Goal: Entertainment & Leisure: Consume media (video, audio)

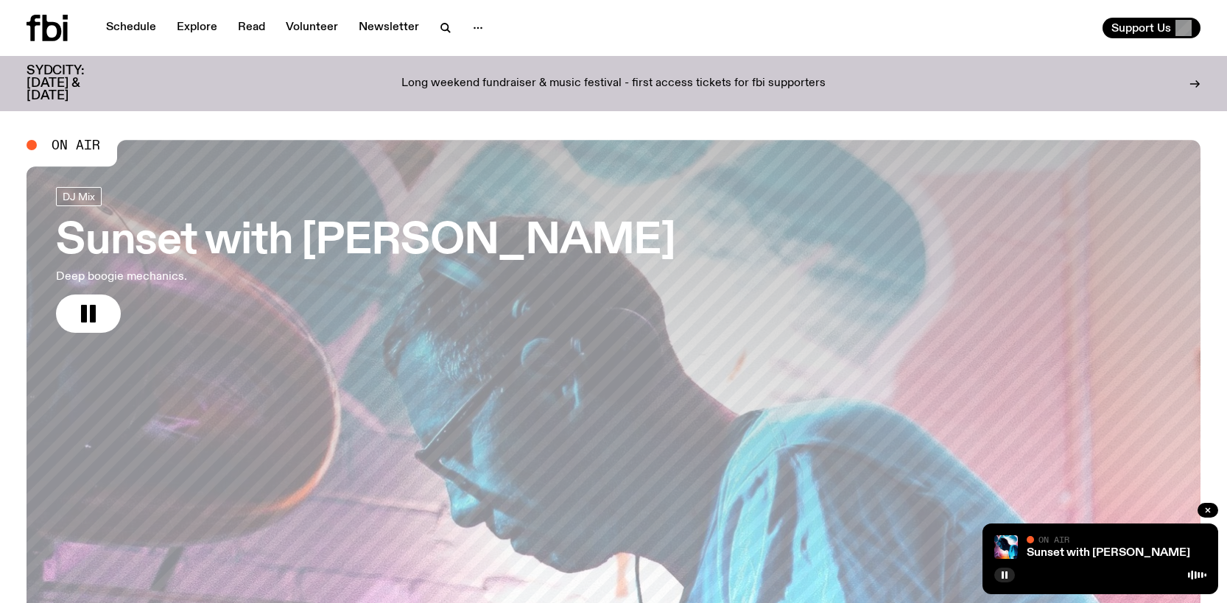
click at [53, 29] on icon at bounding box center [47, 28] width 41 height 27
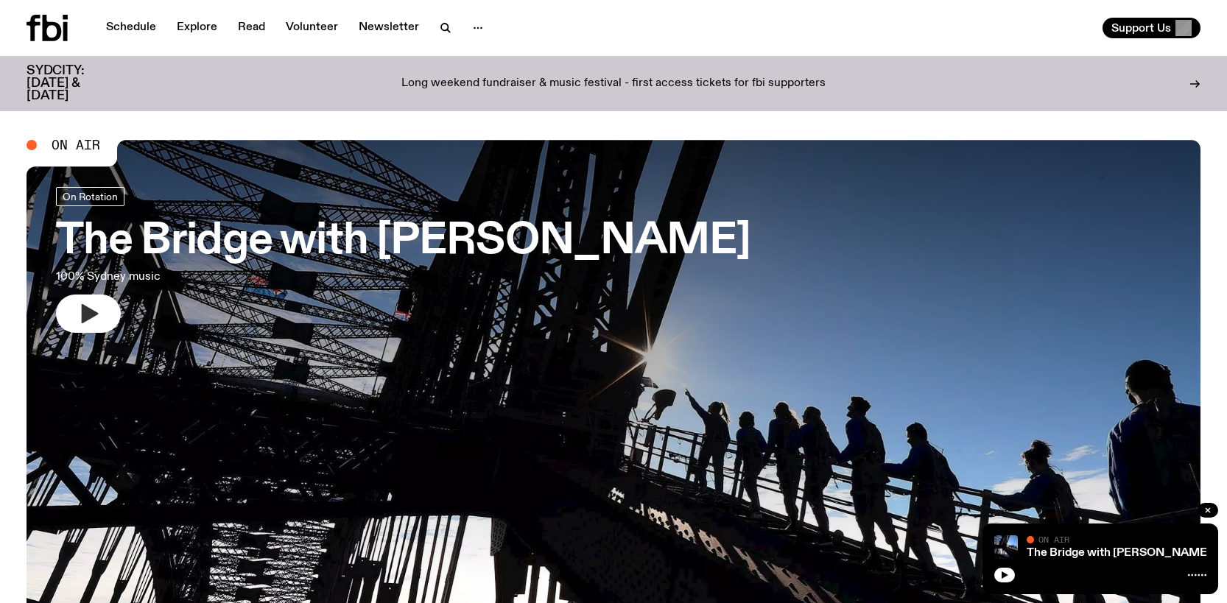
click at [89, 311] on icon "button" at bounding box center [90, 313] width 17 height 19
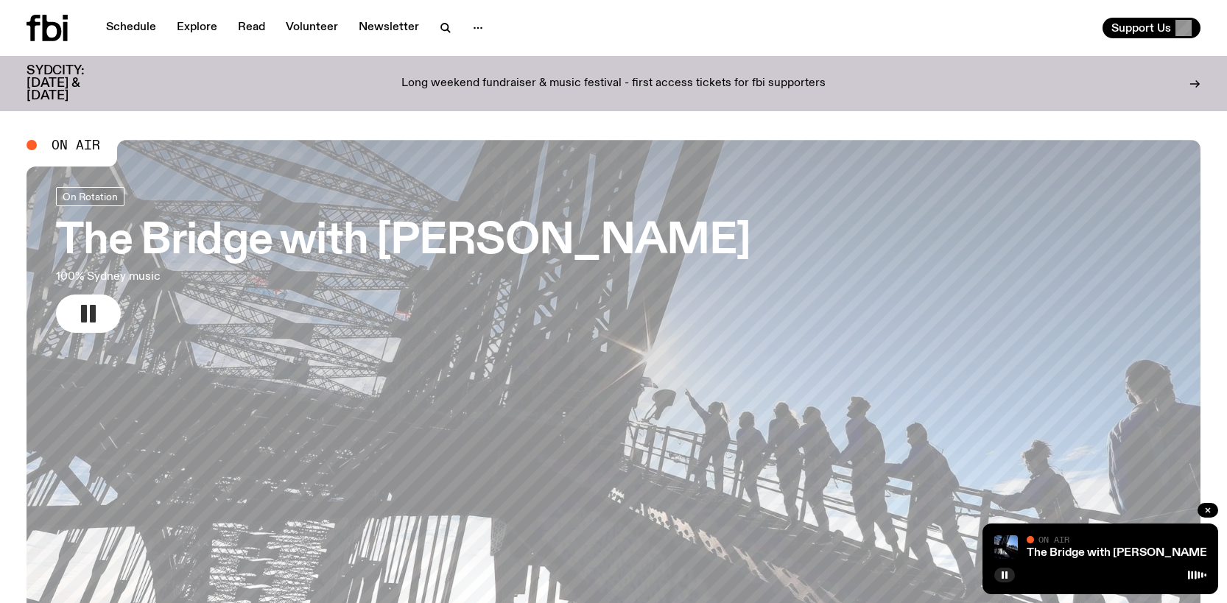
click at [649, 238] on h3 "The Bridge with [PERSON_NAME]" at bounding box center [403, 241] width 694 height 41
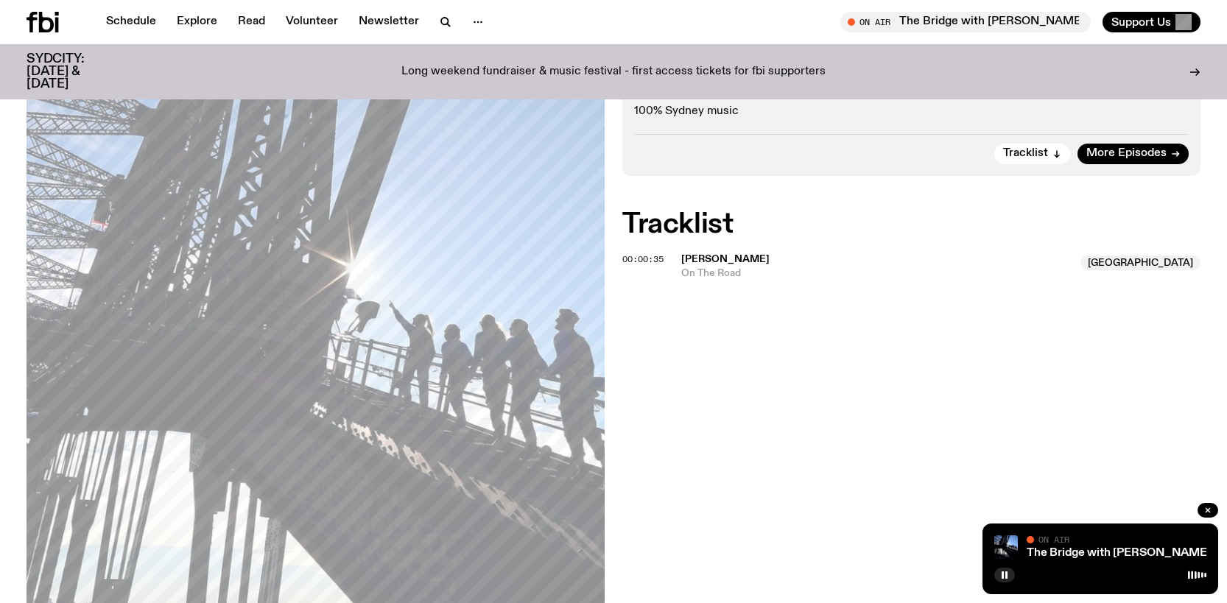
scroll to position [291, 0]
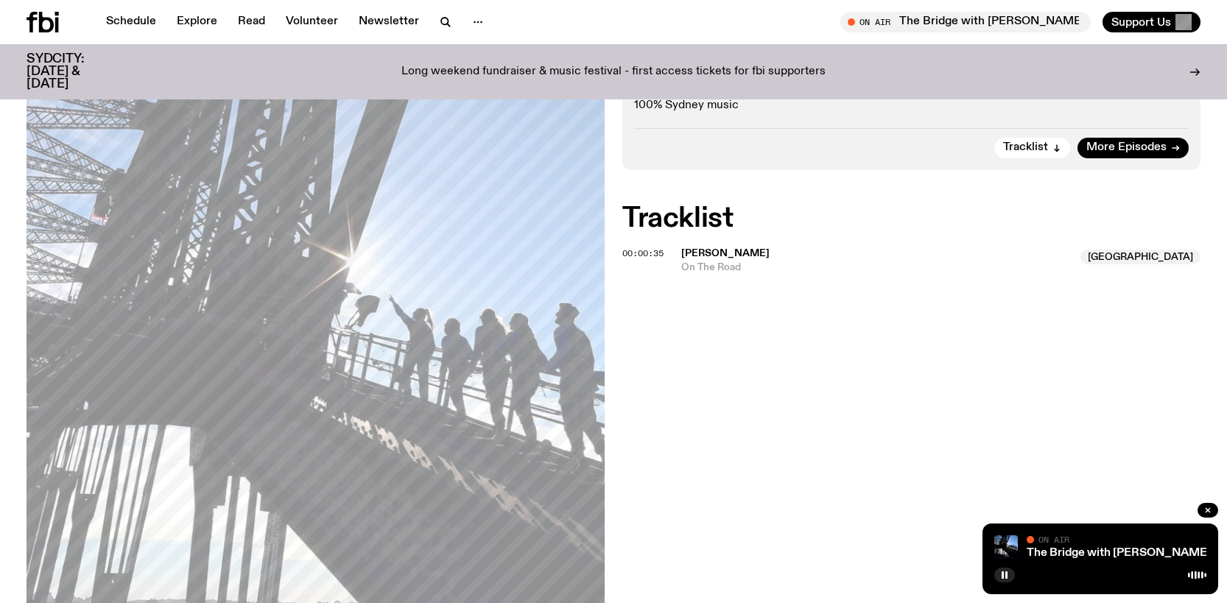
click at [706, 250] on span "[PERSON_NAME]" at bounding box center [725, 253] width 88 height 10
click at [727, 249] on span "[PERSON_NAME]" at bounding box center [725, 253] width 88 height 10
